Goal: Task Accomplishment & Management: Manage account settings

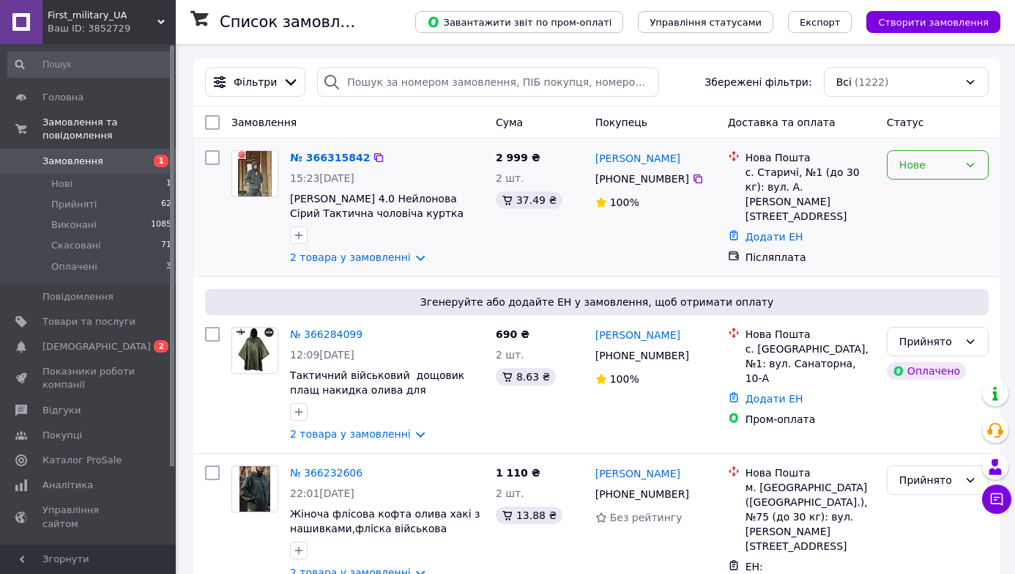
click at [916, 166] on div "Нове" at bounding box center [928, 165] width 59 height 16
click at [921, 196] on li "Прийнято" at bounding box center [938, 196] width 100 height 26
click at [335, 155] on link "№ 366315842" at bounding box center [326, 158] width 73 height 12
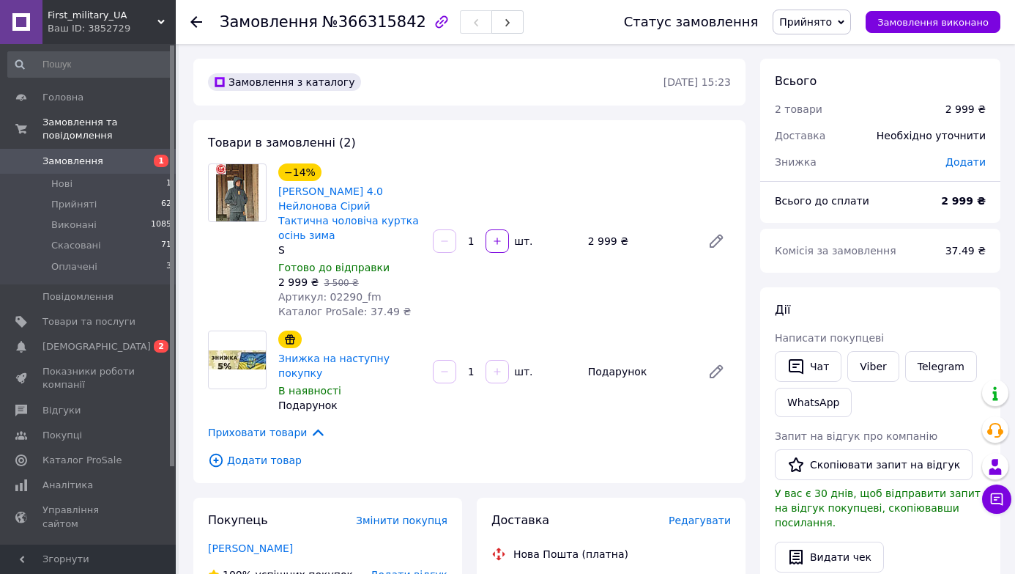
click at [78, 155] on span "Замовлення" at bounding box center [72, 161] width 61 height 13
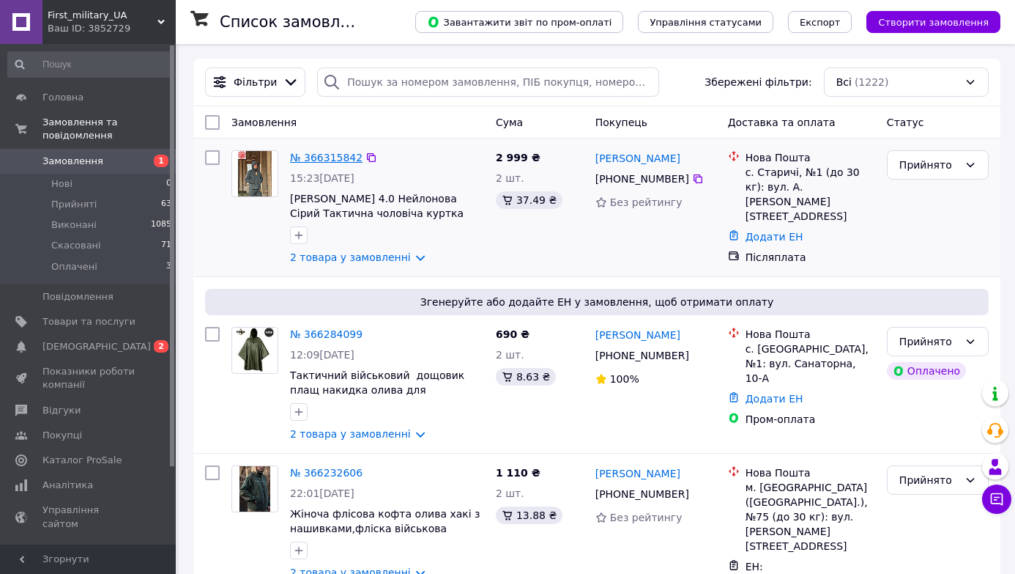
click at [342, 159] on link "№ 366315842" at bounding box center [326, 158] width 73 height 12
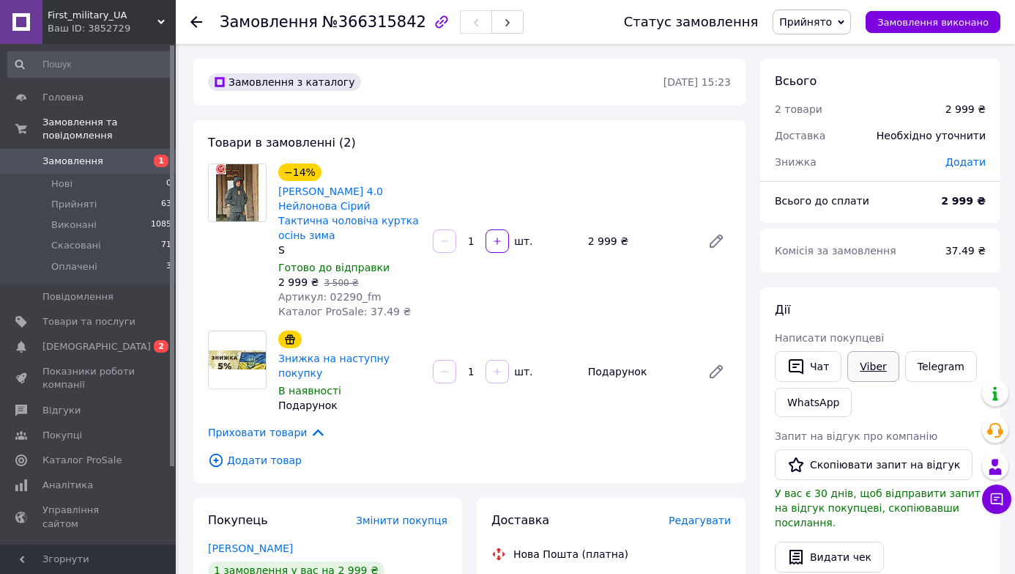
click at [876, 365] on link "Viber" at bounding box center [872, 366] width 51 height 31
click at [875, 368] on link "Viber" at bounding box center [872, 366] width 51 height 31
click at [814, 404] on link "WhatsApp" at bounding box center [813, 401] width 77 height 29
click at [76, 158] on span "Замовлення" at bounding box center [72, 161] width 61 height 13
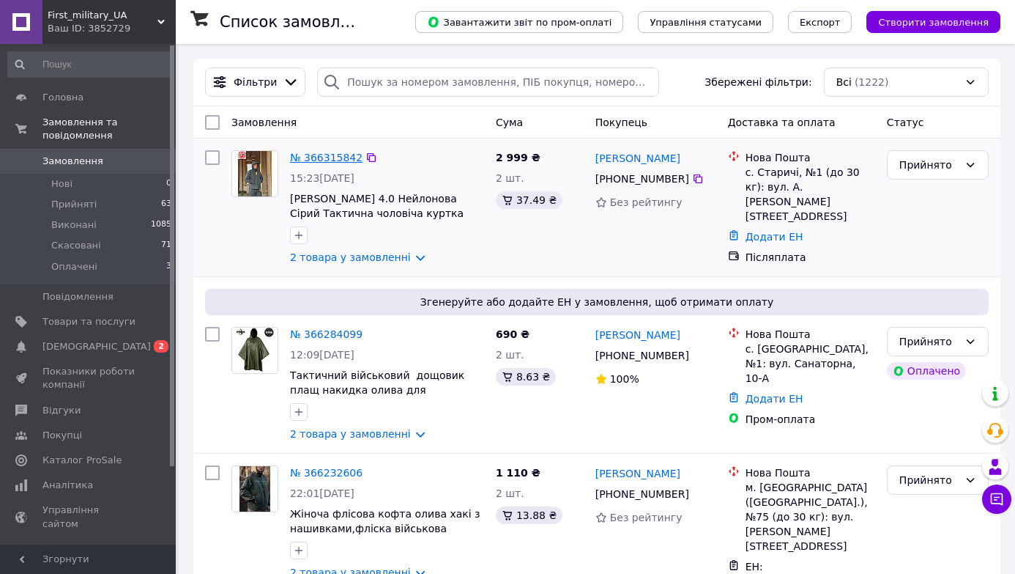
click at [339, 156] on link "№ 366315842" at bounding box center [326, 158] width 73 height 12
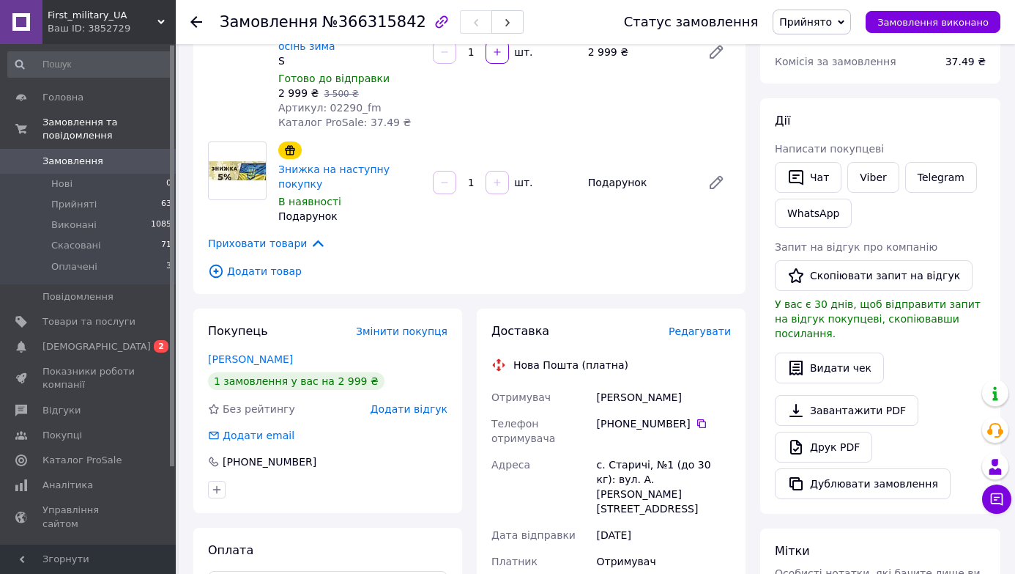
scroll to position [190, 0]
drag, startPoint x: 677, startPoint y: 362, endPoint x: 595, endPoint y: 361, distance: 82.0
click at [595, 383] on div "Діденко Данііл" at bounding box center [664, 396] width 140 height 26
copy div "Діденко Данііл"
click at [699, 417] on icon at bounding box center [702, 423] width 12 height 12
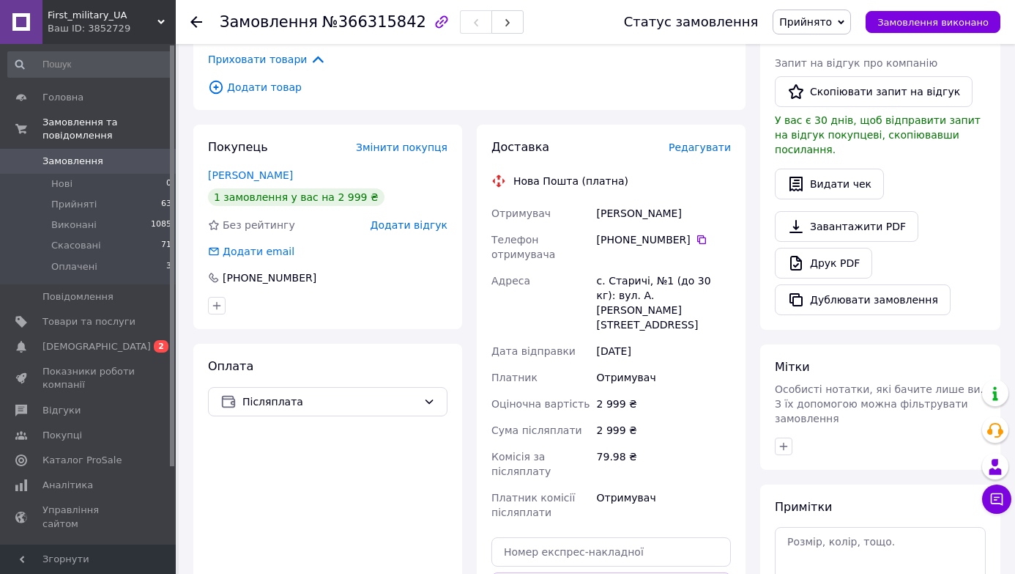
scroll to position [387, 0]
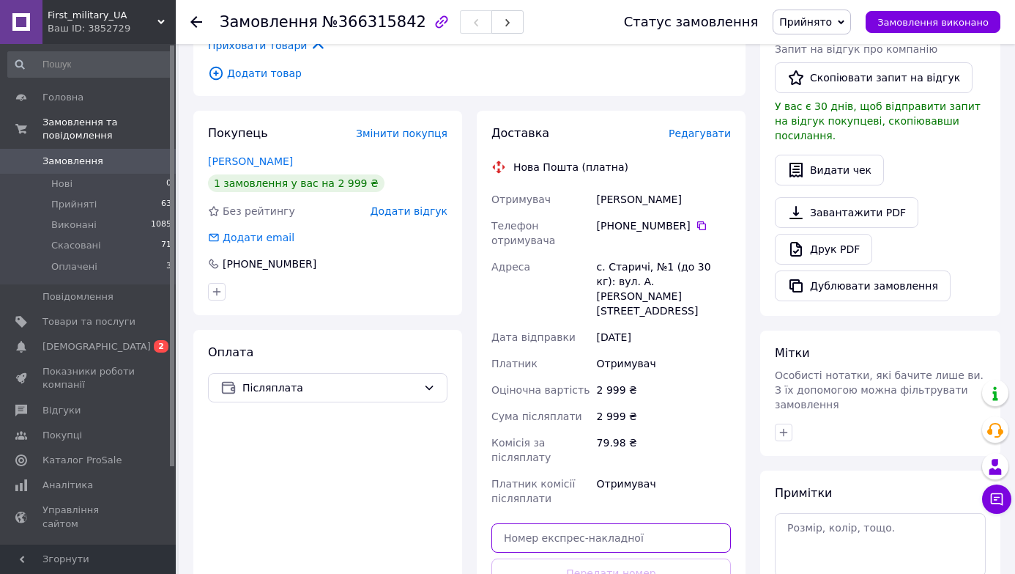
click at [588, 523] on input "text" at bounding box center [611, 537] width 240 height 29
paste input "20451269140368"
type input "20451269140368"
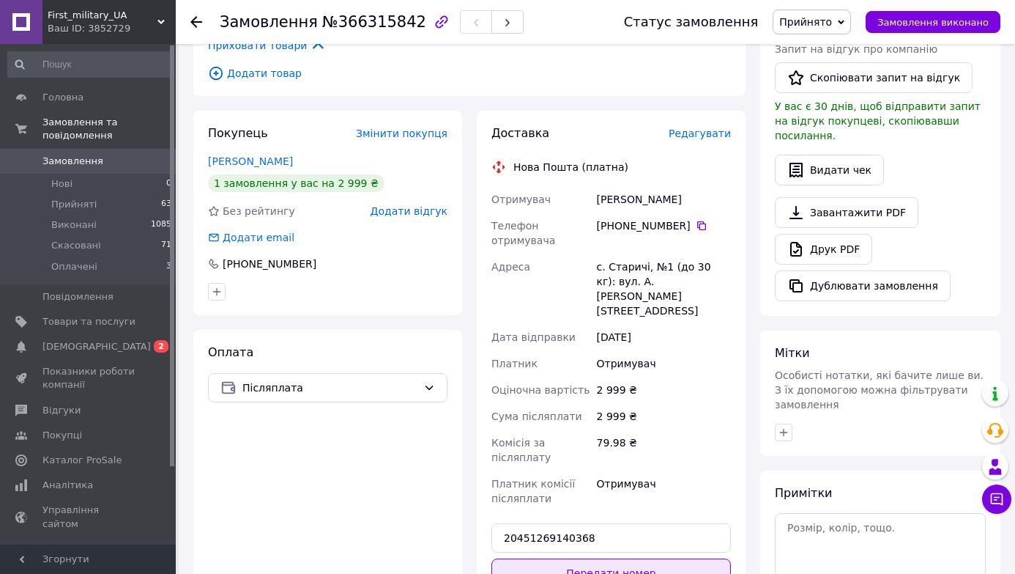
click at [595, 558] on button "Передати номер" at bounding box center [611, 572] width 240 height 29
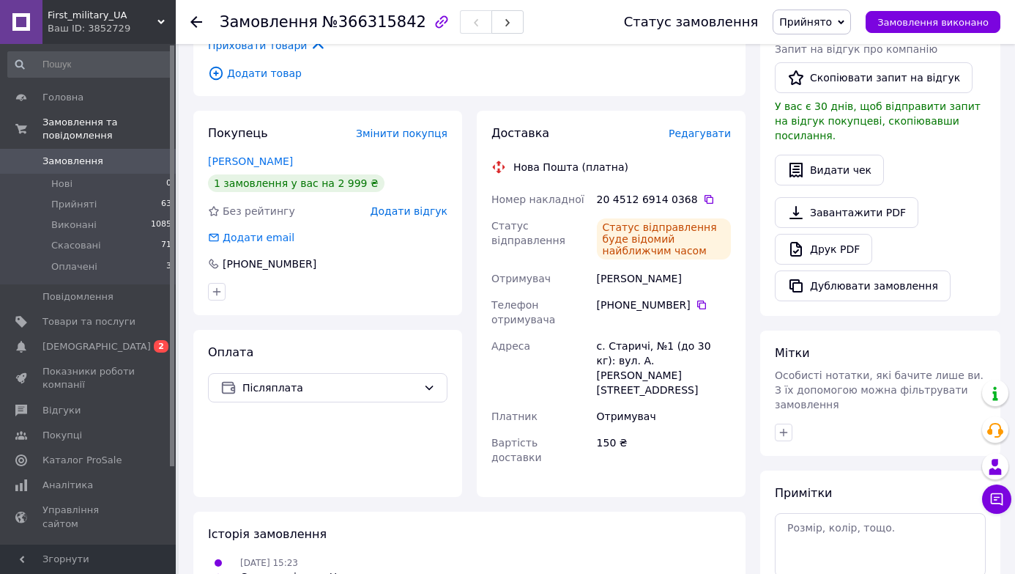
click at [74, 162] on span "Замовлення" at bounding box center [72, 161] width 61 height 13
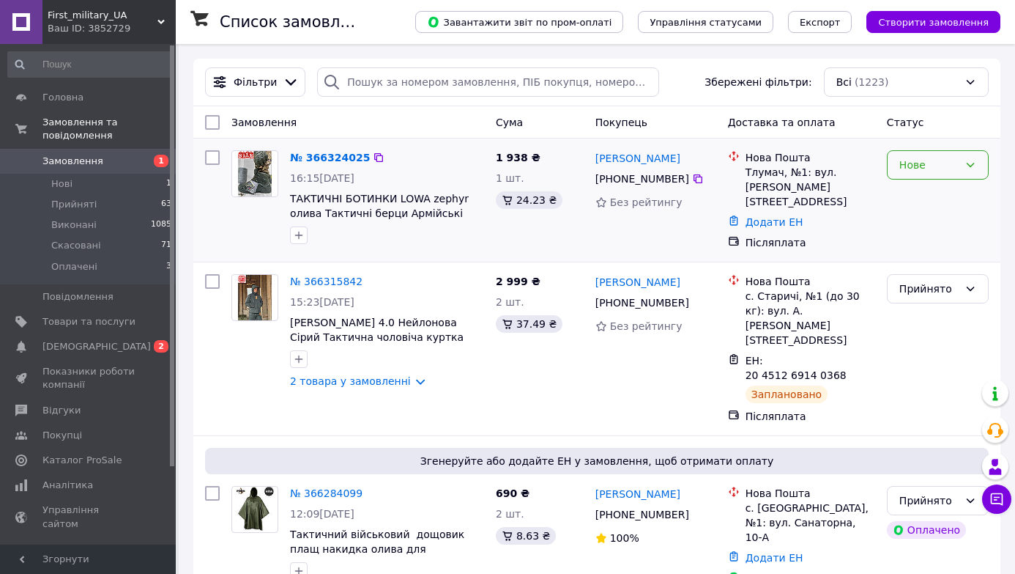
click at [926, 162] on div "Нове" at bounding box center [928, 165] width 59 height 16
click at [924, 194] on li "Прийнято" at bounding box center [938, 196] width 100 height 26
click at [336, 157] on link "№ 366324025" at bounding box center [326, 158] width 73 height 12
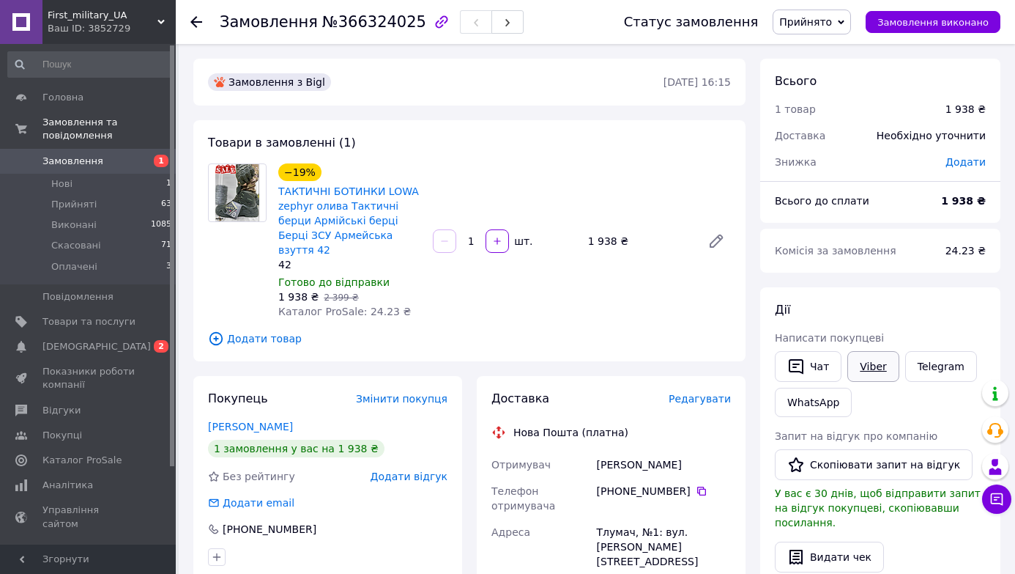
click at [882, 363] on link "Viber" at bounding box center [872, 366] width 51 height 31
click at [812, 404] on link "WhatsApp" at bounding box center [813, 401] width 77 height 29
click at [938, 368] on link "Telegram" at bounding box center [941, 366] width 72 height 31
click at [875, 368] on link "Viber" at bounding box center [872, 366] width 51 height 31
click at [73, 157] on span "Замовлення" at bounding box center [72, 161] width 61 height 13
